Goal: Transaction & Acquisition: Purchase product/service

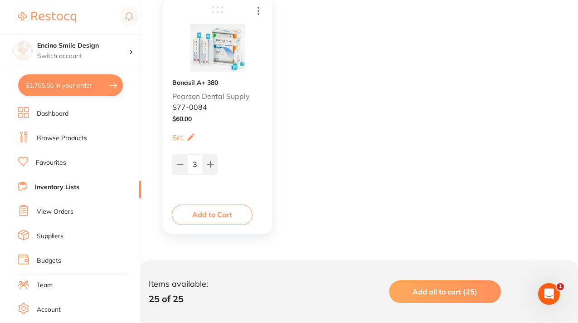
click at [46, 284] on link "Team" at bounding box center [45, 285] width 16 height 9
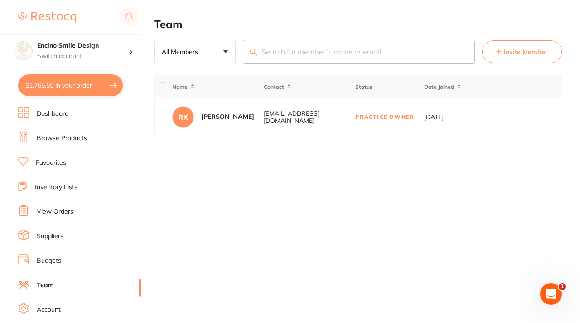
click at [501, 53] on icon at bounding box center [498, 51] width 5 height 5
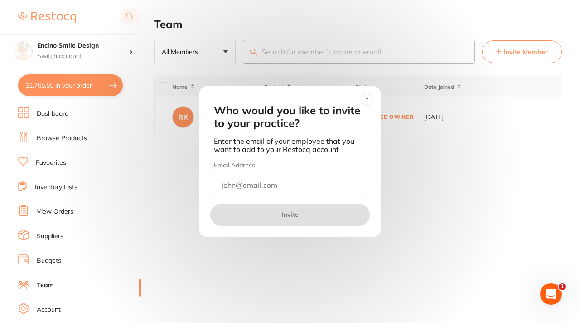
click at [366, 100] on icon at bounding box center [367, 99] width 4 height 4
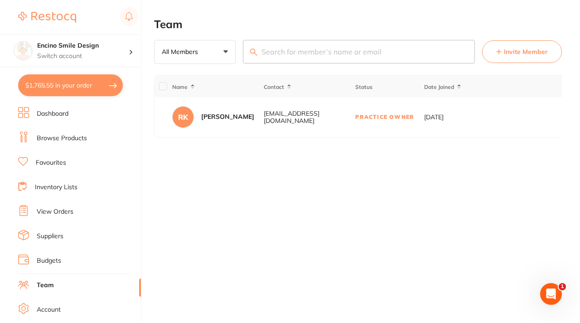
click at [65, 112] on link "Dashboard" at bounding box center [53, 113] width 32 height 9
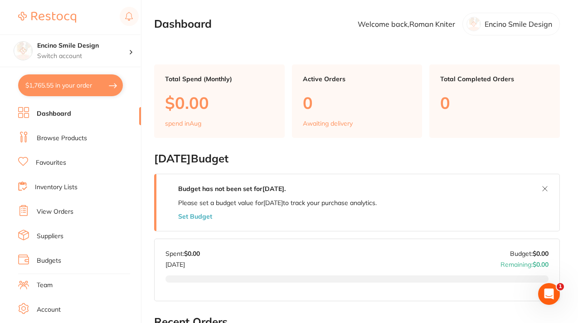
click at [58, 141] on link "Browse Products" at bounding box center [62, 138] width 50 height 9
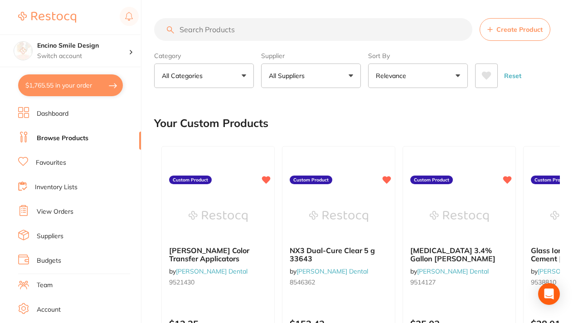
click at [51, 162] on link "Favourites" at bounding box center [51, 162] width 30 height 9
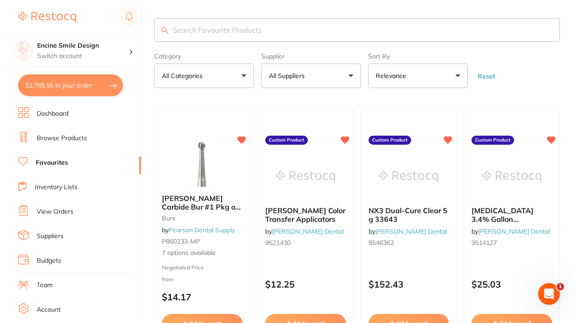
click at [66, 86] on button "$1,765.55 in your order" at bounding box center [70, 85] width 105 height 22
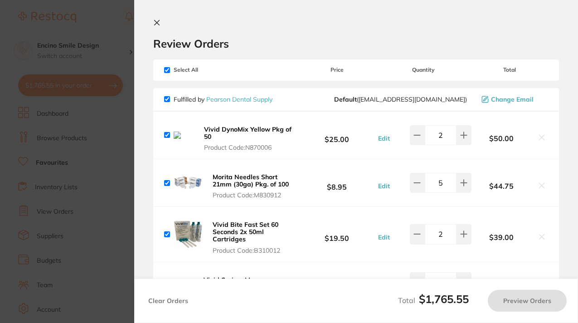
checkbox input "true"
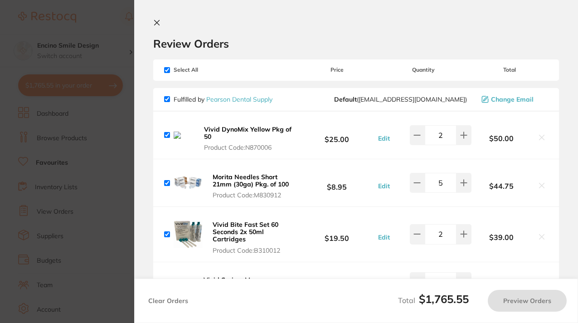
checkbox input "true"
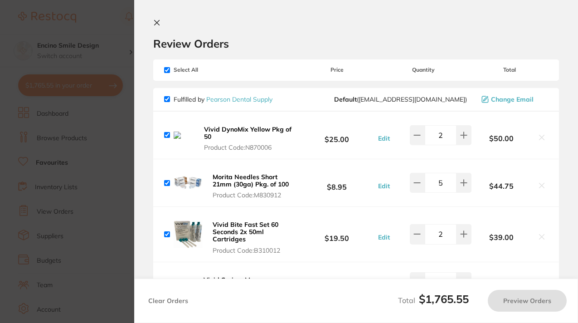
checkbox input "true"
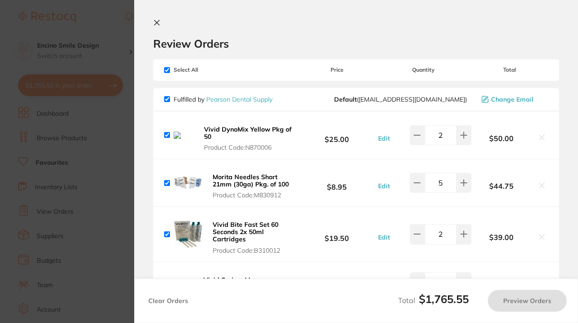
checkbox input "true"
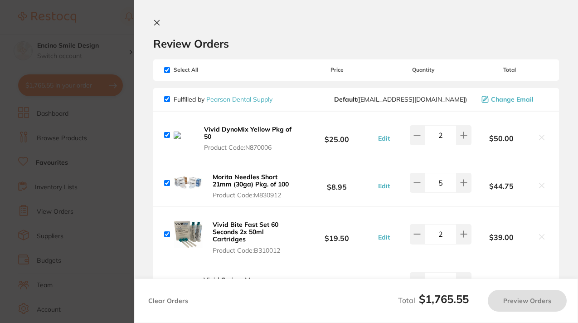
checkbox input "true"
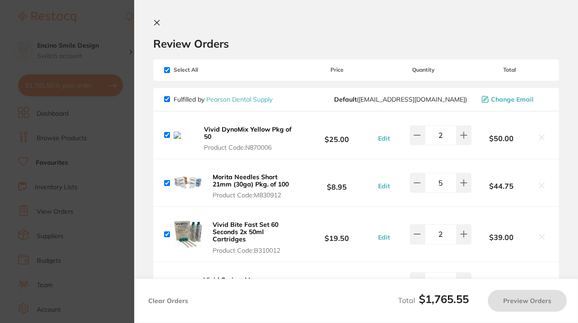
checkbox input "true"
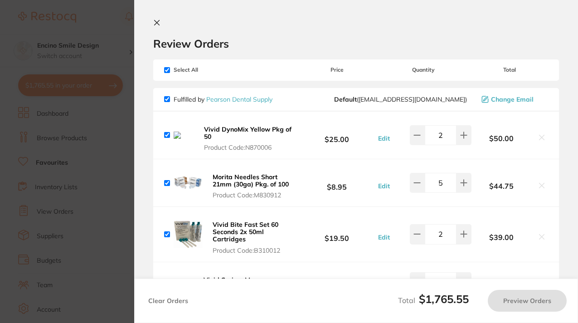
checkbox input "true"
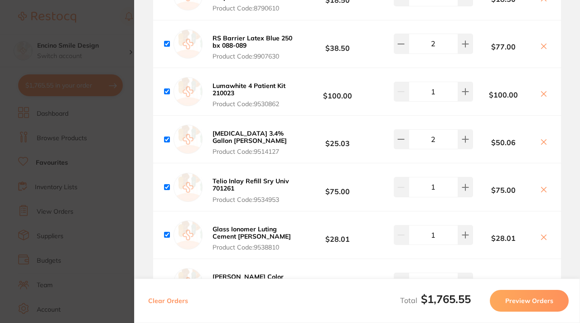
scroll to position [1494, 0]
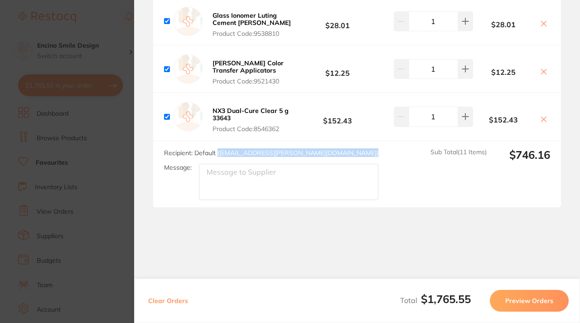
drag, startPoint x: 271, startPoint y: 152, endPoint x: 217, endPoint y: 154, distance: 53.5
click at [217, 154] on div "Recipient: Default ( [EMAIL_ADDRESS][PERSON_NAME][DOMAIN_NAME] ) Message:" at bounding box center [275, 174] width 222 height 52
copy span "( [EMAIL_ADDRESS][PERSON_NAME][DOMAIN_NAME] )"
